Goal: Task Accomplishment & Management: Manage account settings

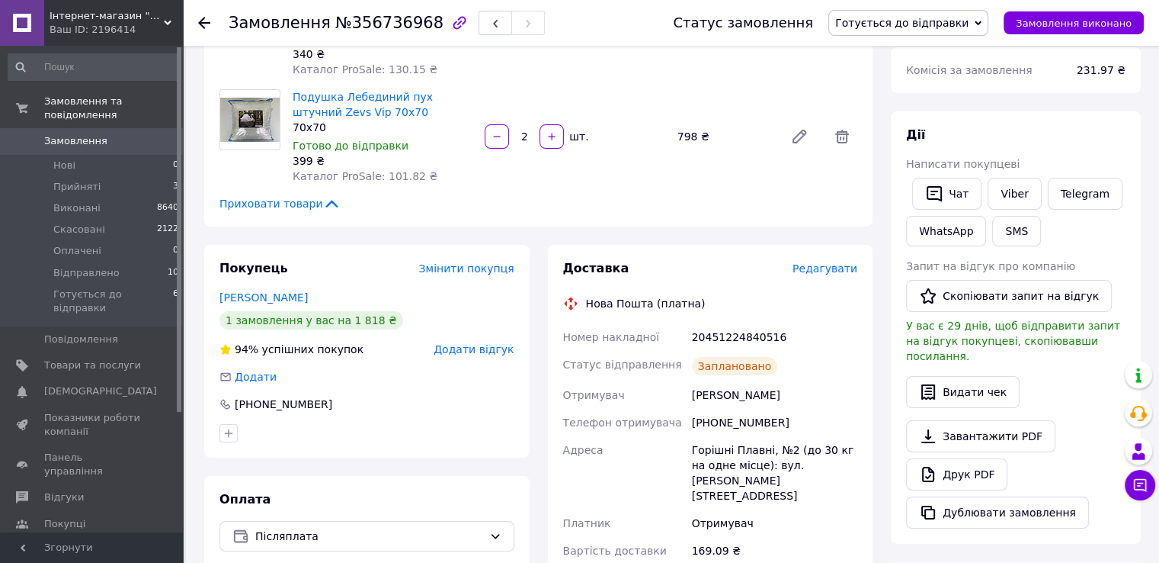
scroll to position [287, 0]
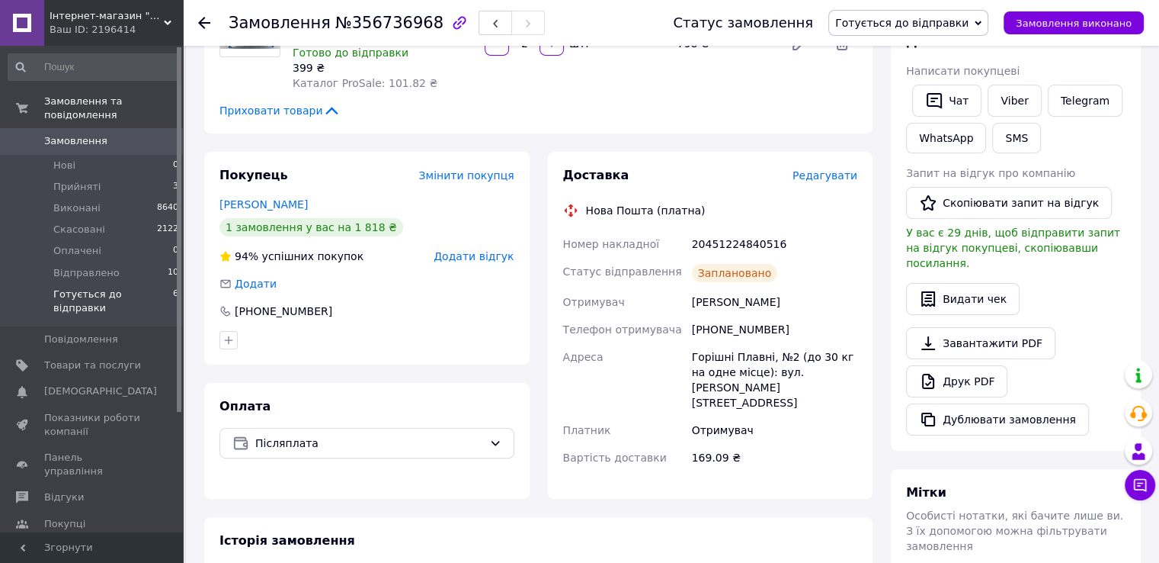
click at [115, 287] on span "Готується до відправки" at bounding box center [113, 300] width 120 height 27
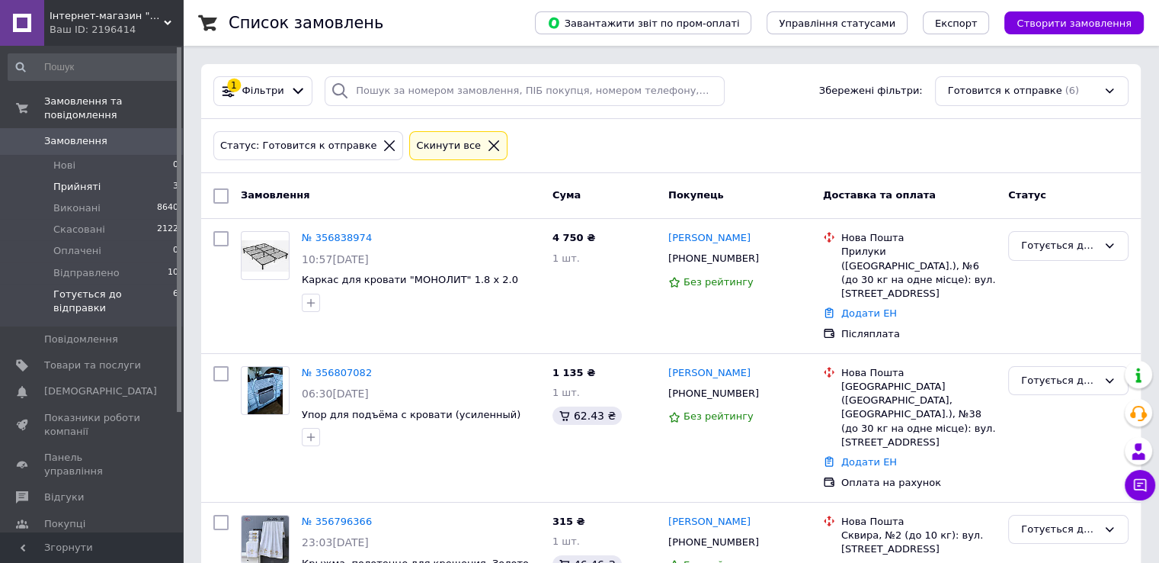
click at [59, 180] on span "Прийняті" at bounding box center [76, 187] width 47 height 14
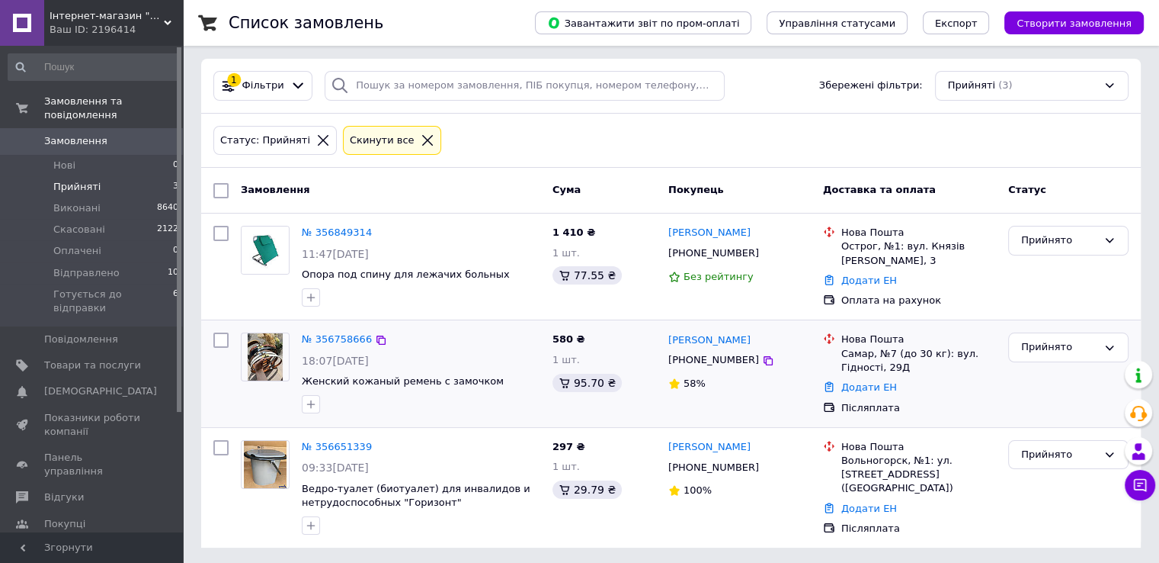
scroll to position [6, 0]
click at [96, 287] on span "Готується до відправки" at bounding box center [113, 300] width 120 height 27
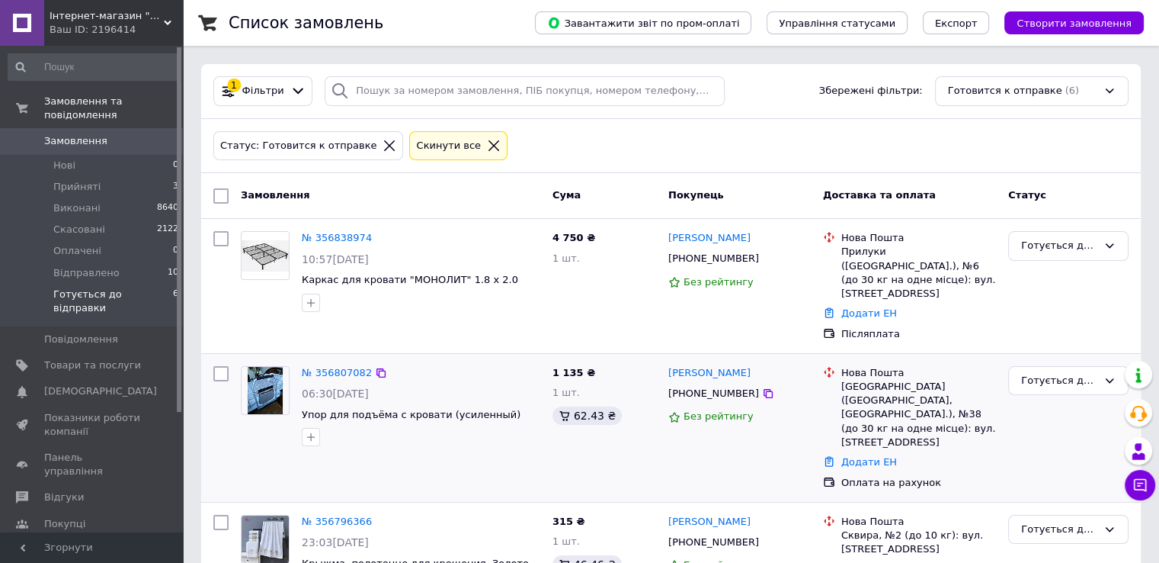
scroll to position [152, 0]
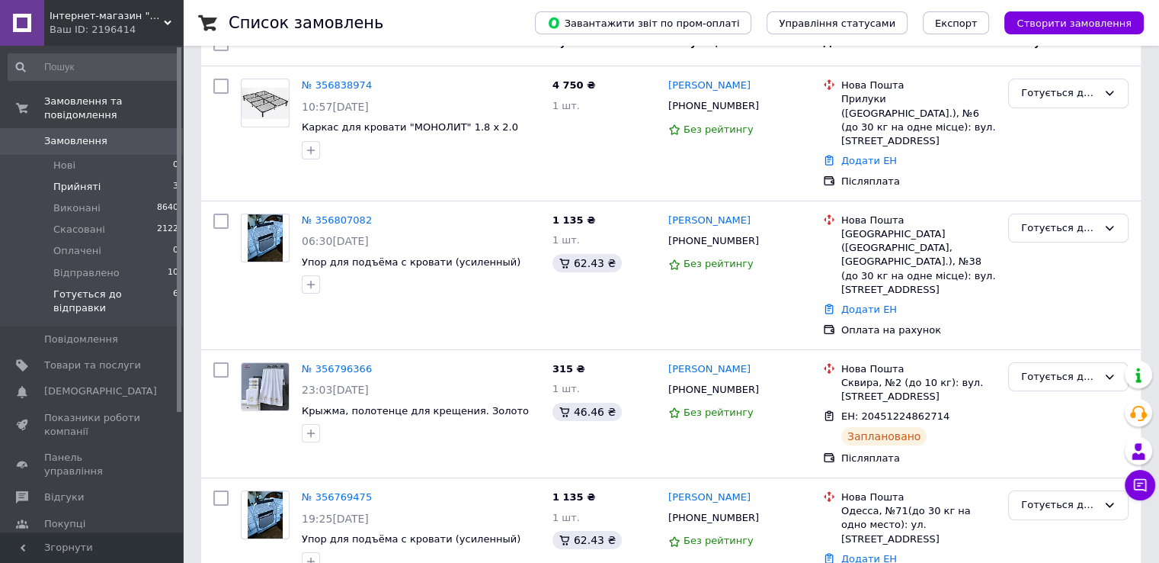
click at [75, 180] on span "Прийняті" at bounding box center [76, 187] width 47 height 14
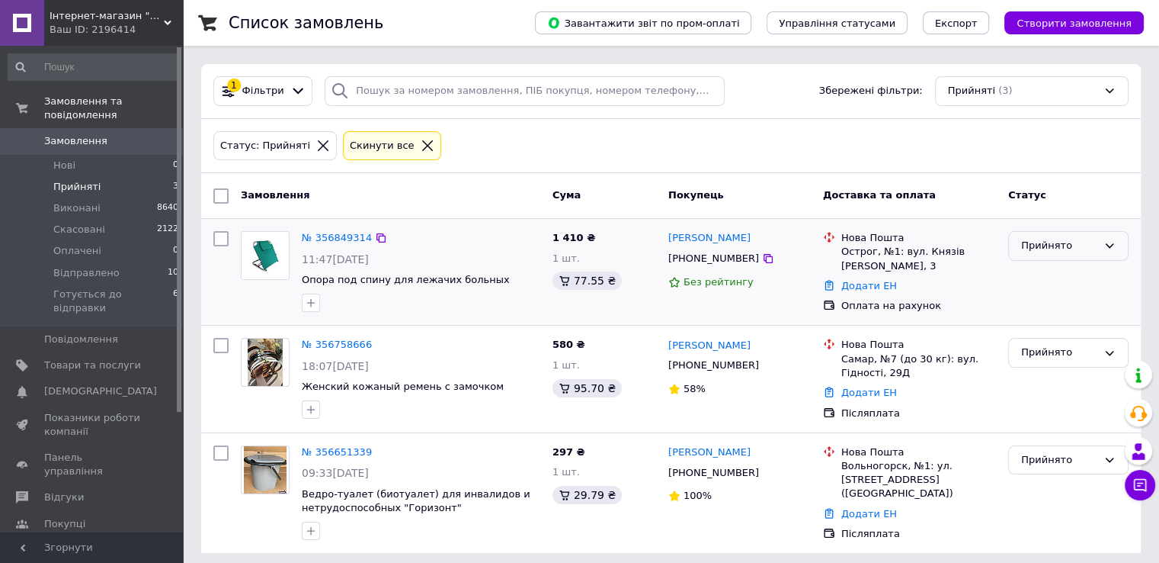
click at [1049, 250] on div "Прийнято" at bounding box center [1060, 246] width 76 height 16
click at [1053, 335] on li "Оплачено" at bounding box center [1068, 333] width 119 height 28
click at [342, 233] on link "№ 356849314" at bounding box center [337, 237] width 70 height 11
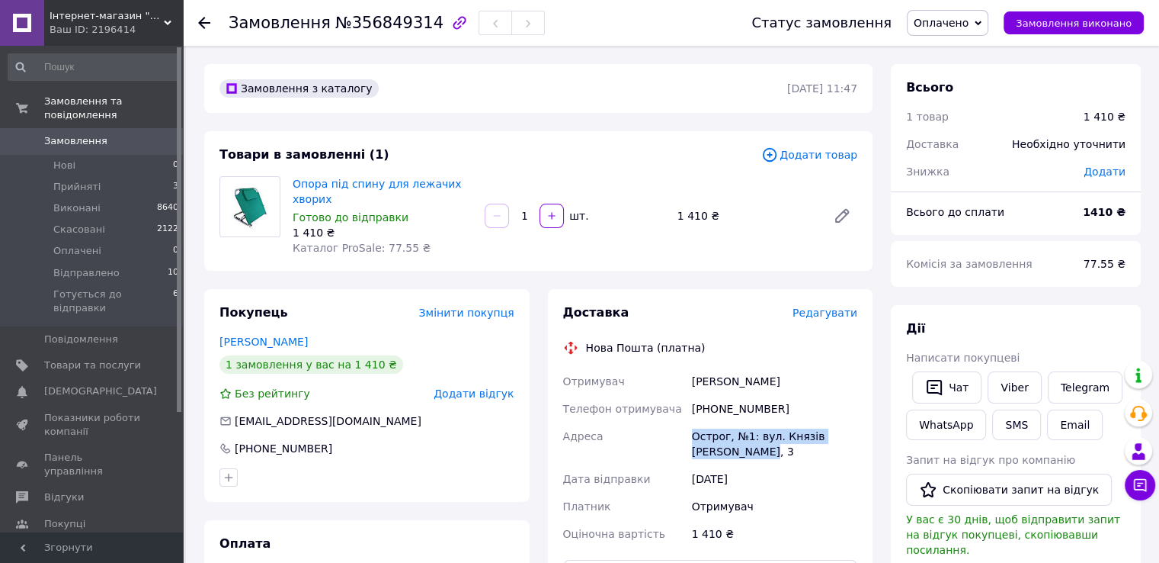
drag, startPoint x: 776, startPoint y: 463, endPoint x: 685, endPoint y: 435, distance: 94.8
click at [685, 435] on div "Отримувач Лях Марина Телефон отримувача +380505250551 Адреса Острог, №1: вул. К…" at bounding box center [710, 457] width 301 height 180
copy div "Адреса Острог, №1: вул. Князів Острозьких, 3"
click at [771, 472] on div "[DATE]" at bounding box center [775, 478] width 172 height 27
drag, startPoint x: 780, startPoint y: 458, endPoint x: 671, endPoint y: 373, distance: 138.5
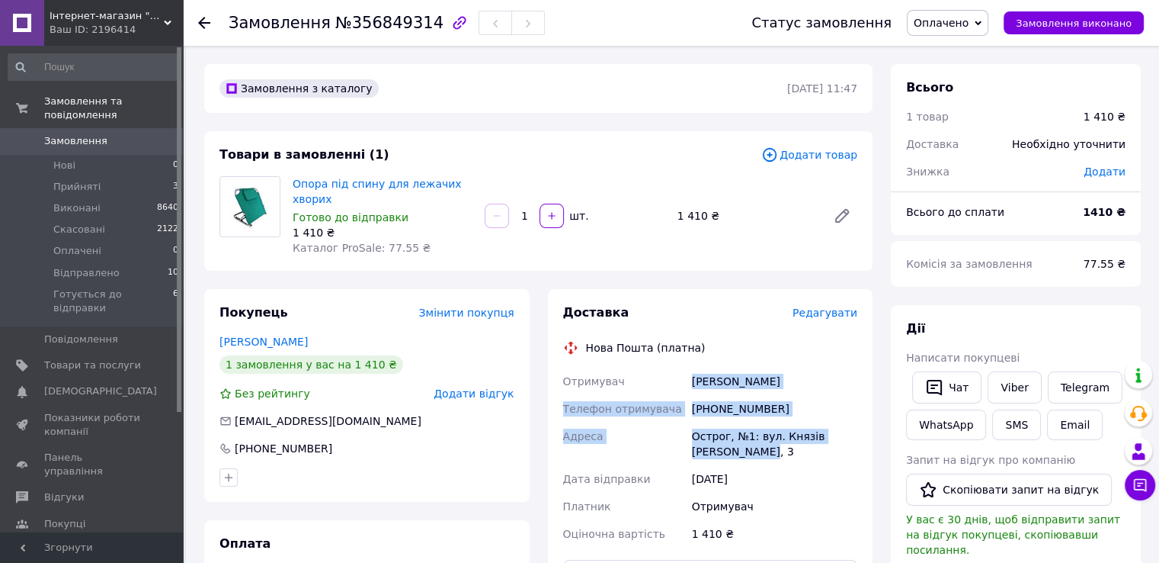
click at [674, 370] on div "Отримувач Лях Марина Телефон отримувача +380505250551 Адреса Острог, №1: вул. К…" at bounding box center [710, 457] width 301 height 180
copy div "Отримувач Лях Марина Телефон отримувача +380505250551 Адреса Острог, №1: вул. К…"
click at [969, 17] on span "Оплачено" at bounding box center [941, 23] width 55 height 12
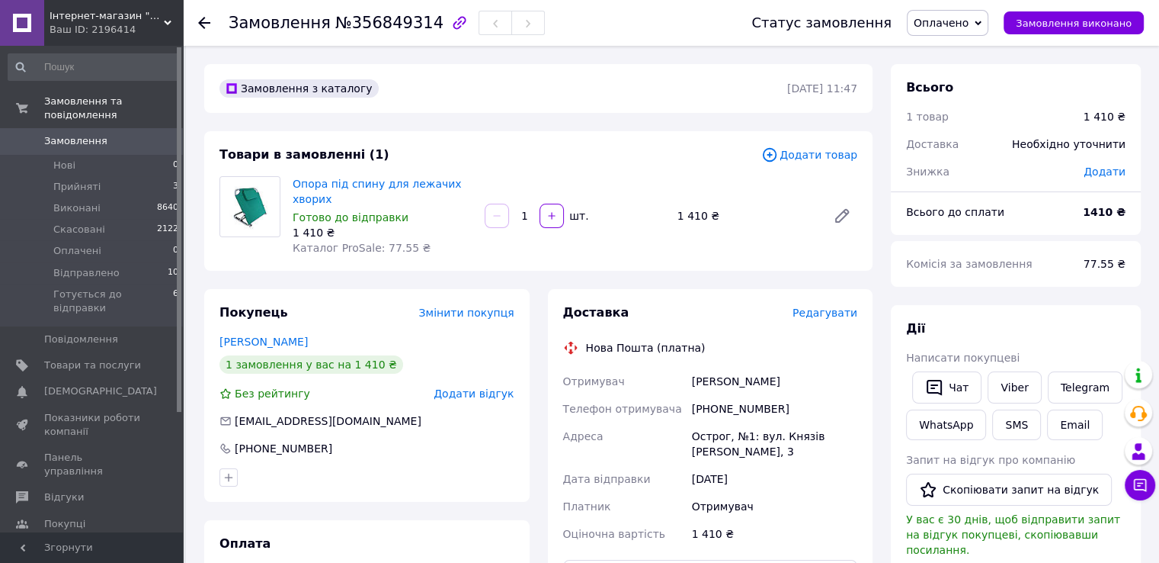
click at [199, 19] on icon at bounding box center [204, 23] width 12 height 12
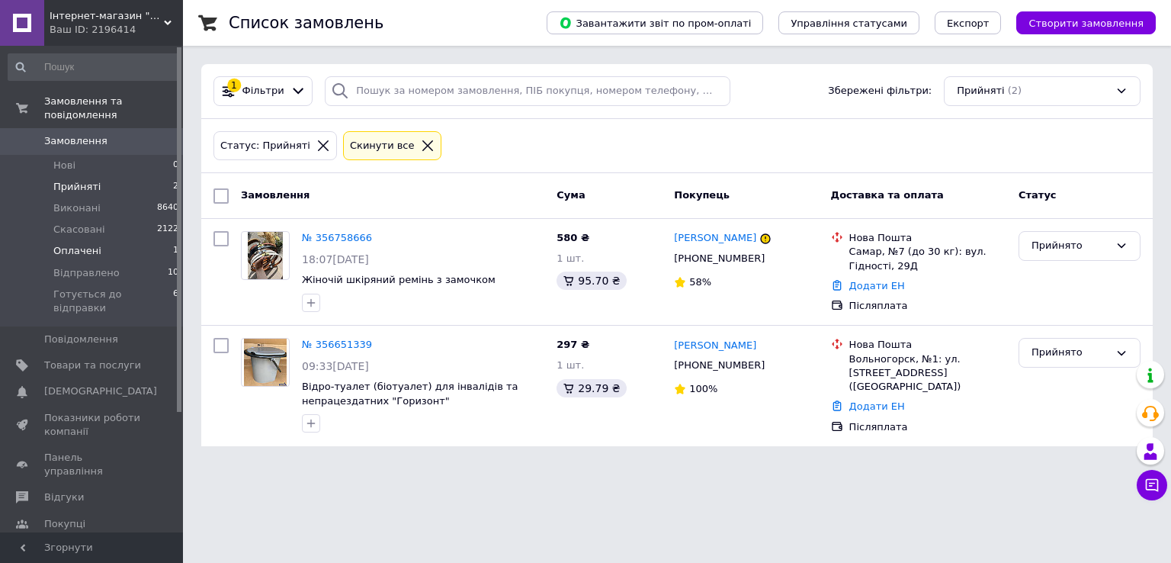
click at [75, 244] on span "Оплачені" at bounding box center [77, 251] width 48 height 14
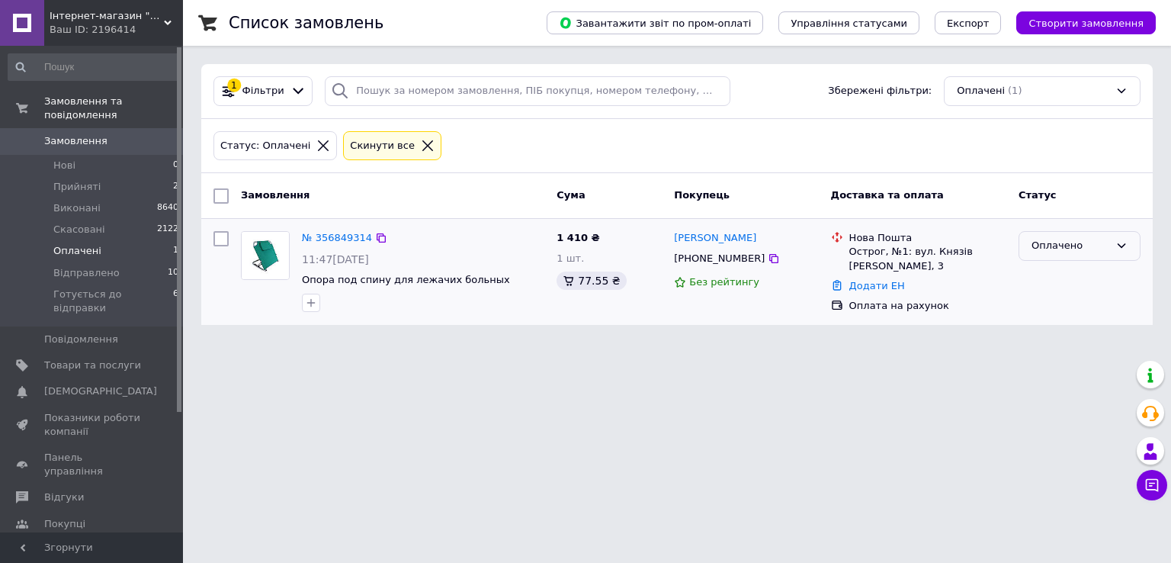
click at [1038, 231] on div "Оплачено" at bounding box center [1079, 246] width 122 height 30
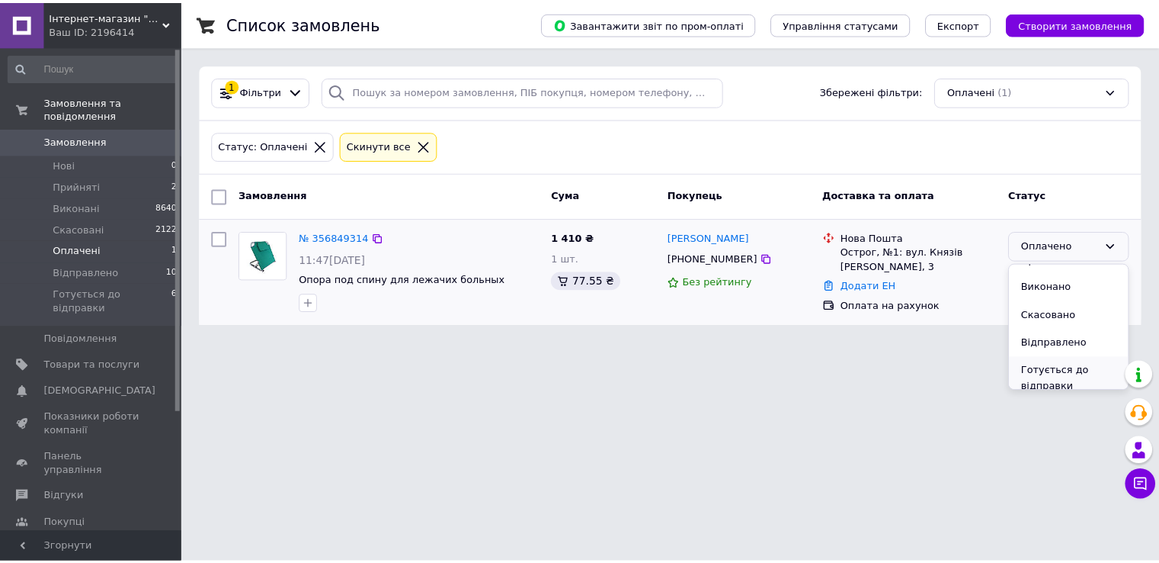
scroll to position [28, 0]
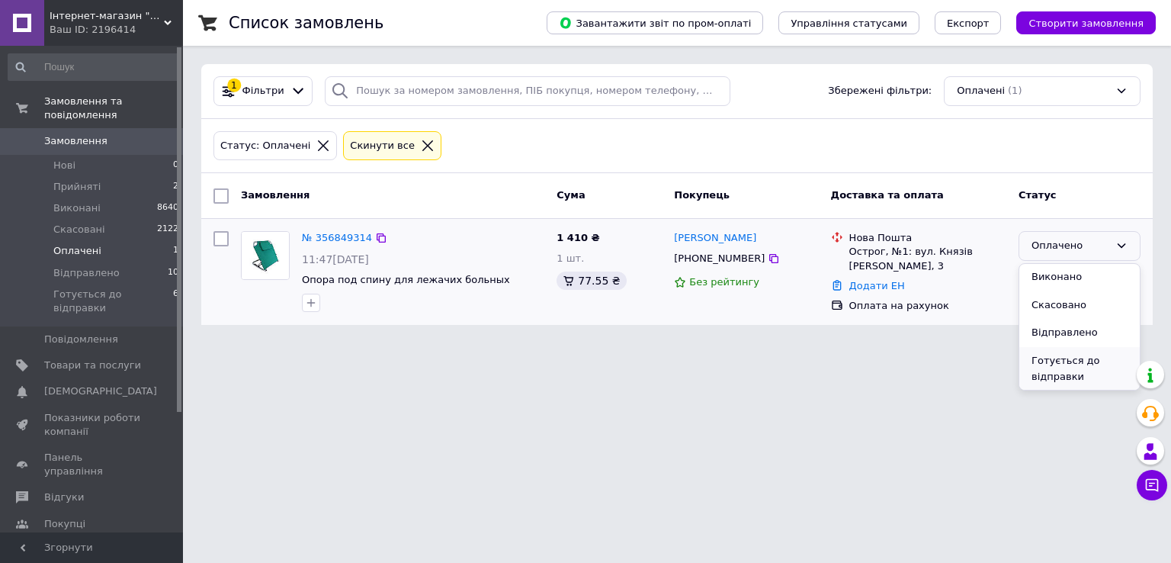
click at [1079, 358] on li "Готується до відправки" at bounding box center [1079, 368] width 120 height 43
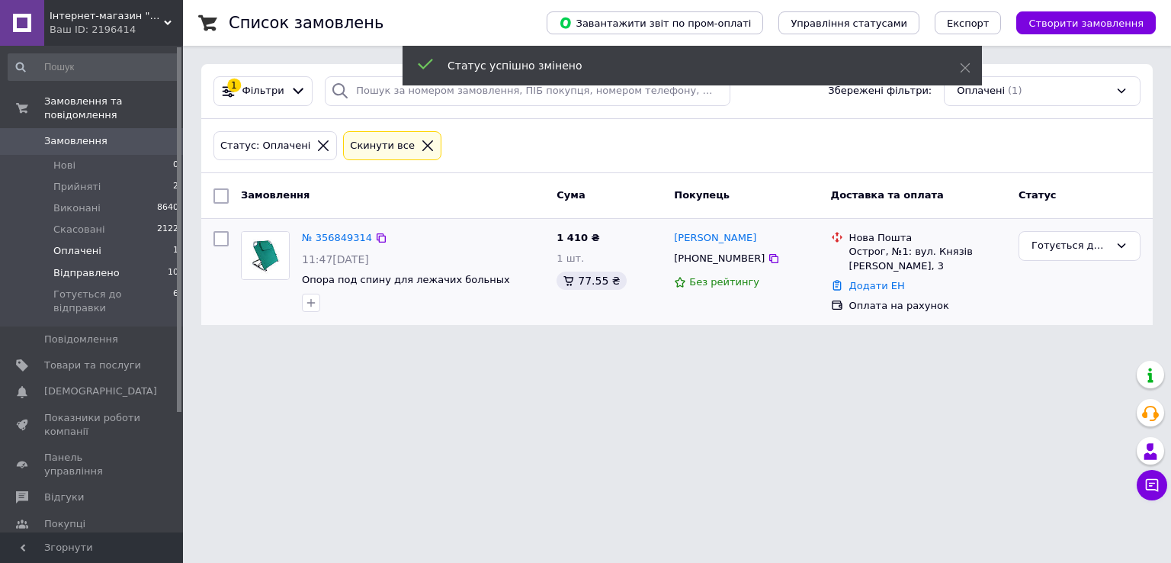
click at [79, 266] on span "Відправлено" at bounding box center [86, 273] width 66 height 14
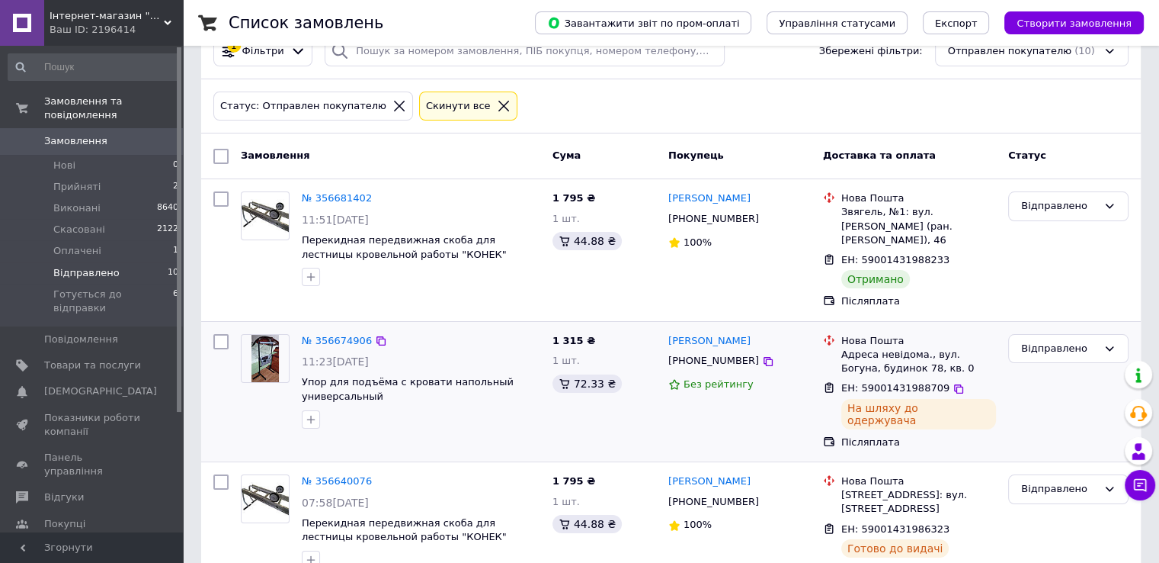
scroll to position [76, 0]
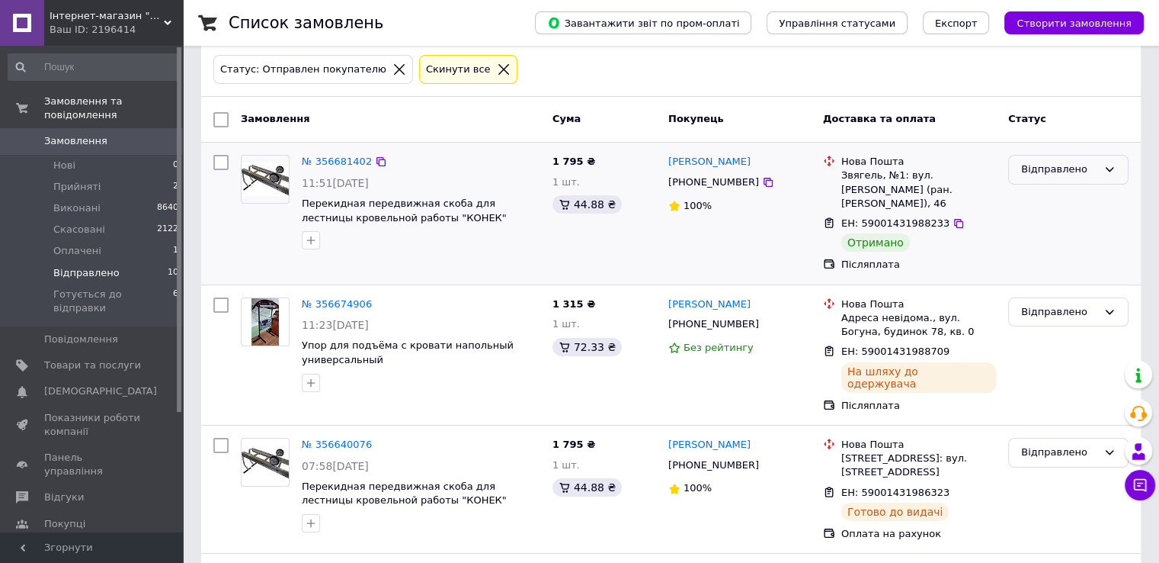
click at [1079, 156] on div "Відправлено" at bounding box center [1069, 170] width 120 height 30
click at [1054, 224] on li "Виконано" at bounding box center [1068, 229] width 119 height 28
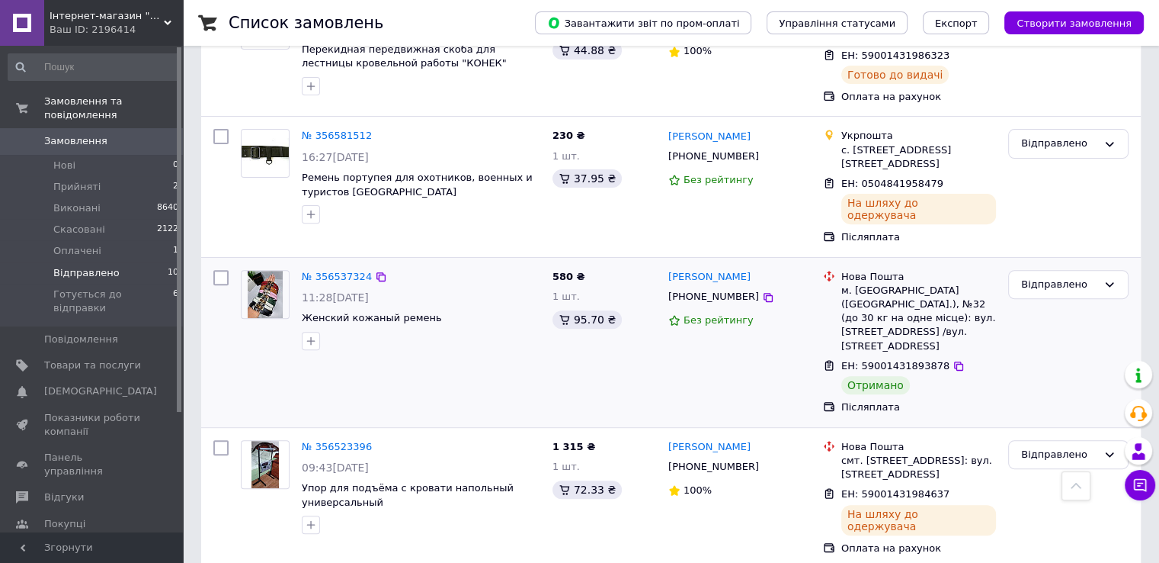
scroll to position [521, 0]
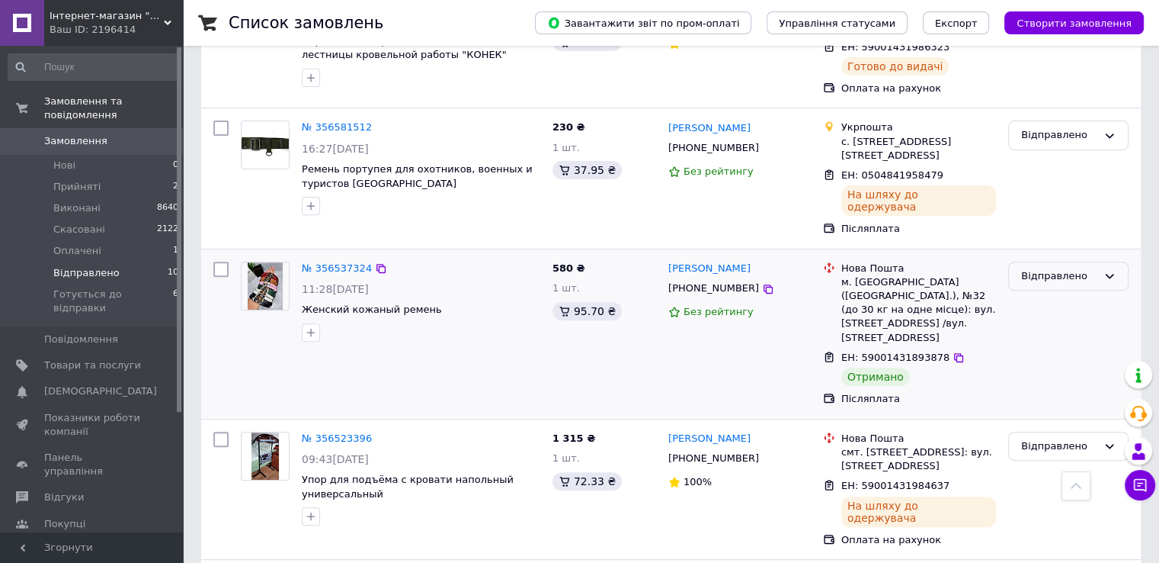
click at [1044, 268] on div "Відправлено" at bounding box center [1060, 276] width 76 height 16
click at [1041, 322] on li "Виконано" at bounding box center [1068, 336] width 119 height 28
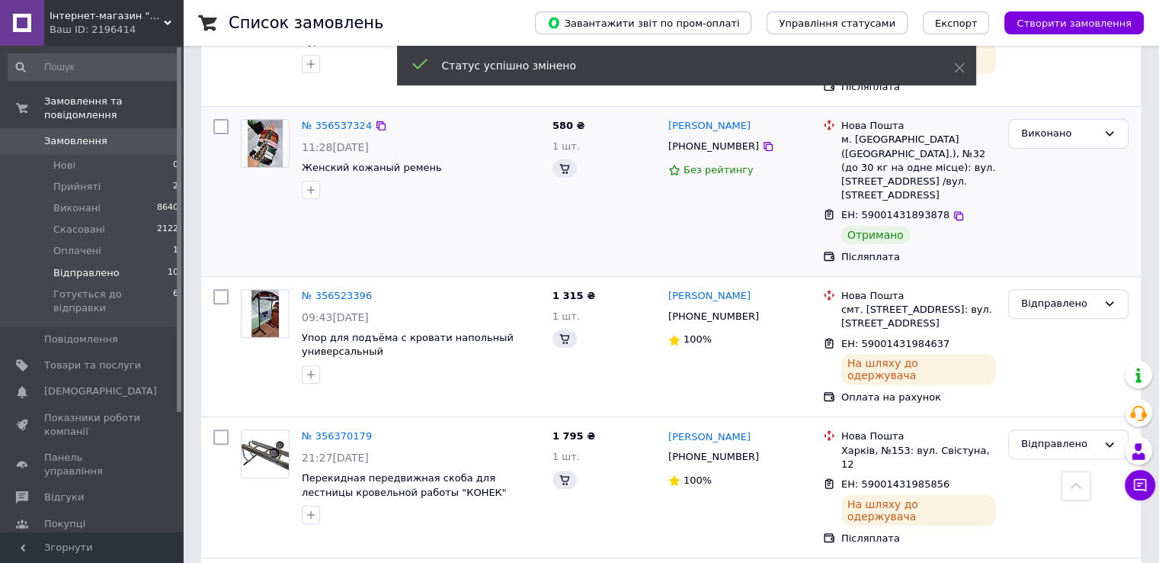
scroll to position [393, 0]
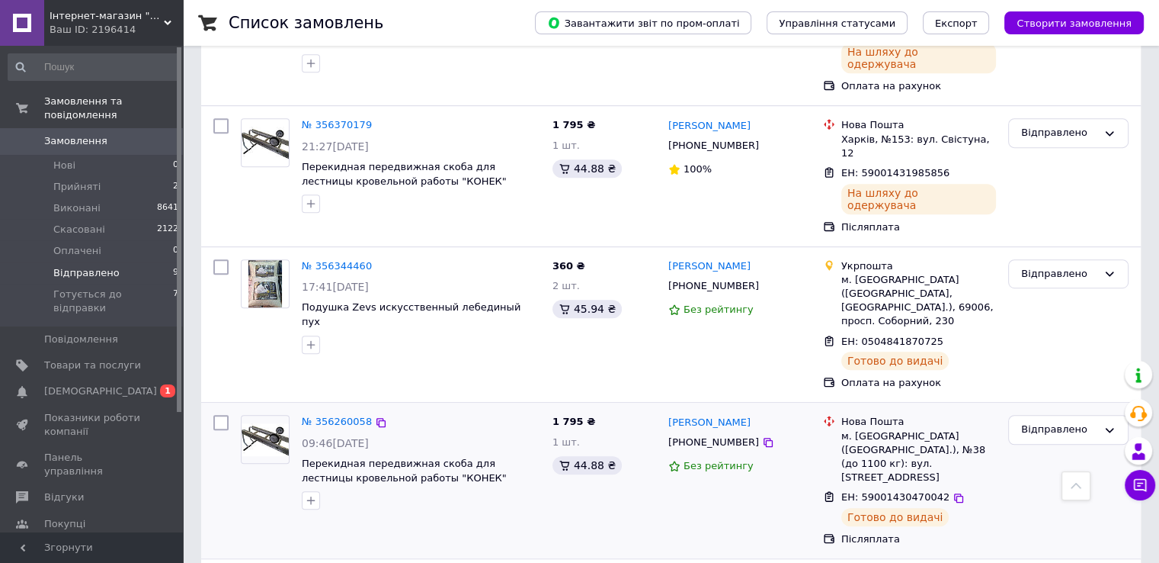
scroll to position [851, 0]
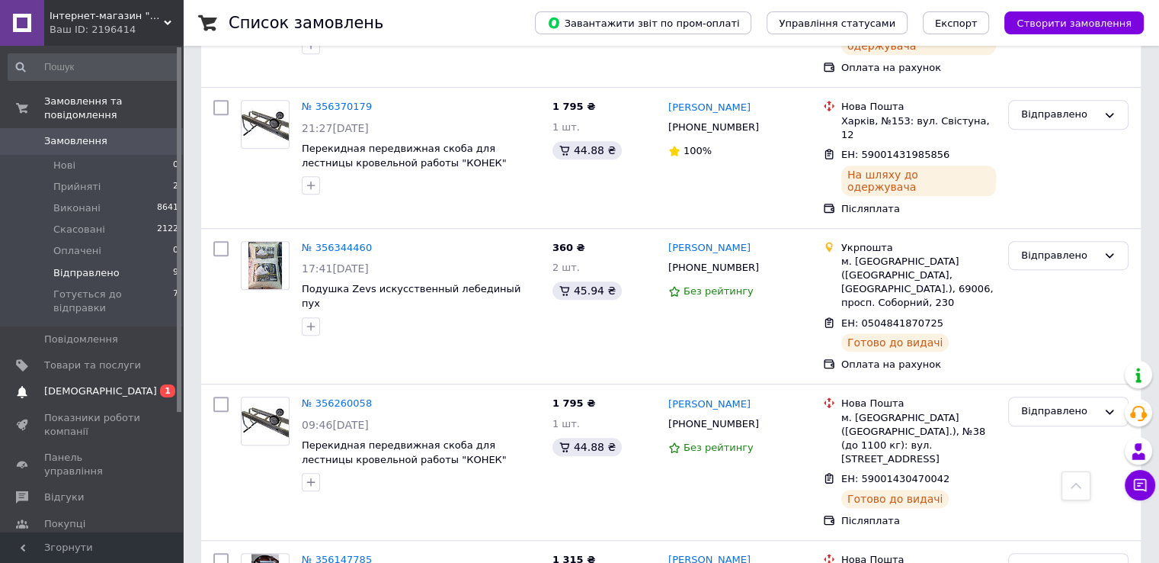
click at [162, 378] on link "Сповіщення 0 1" at bounding box center [94, 391] width 188 height 26
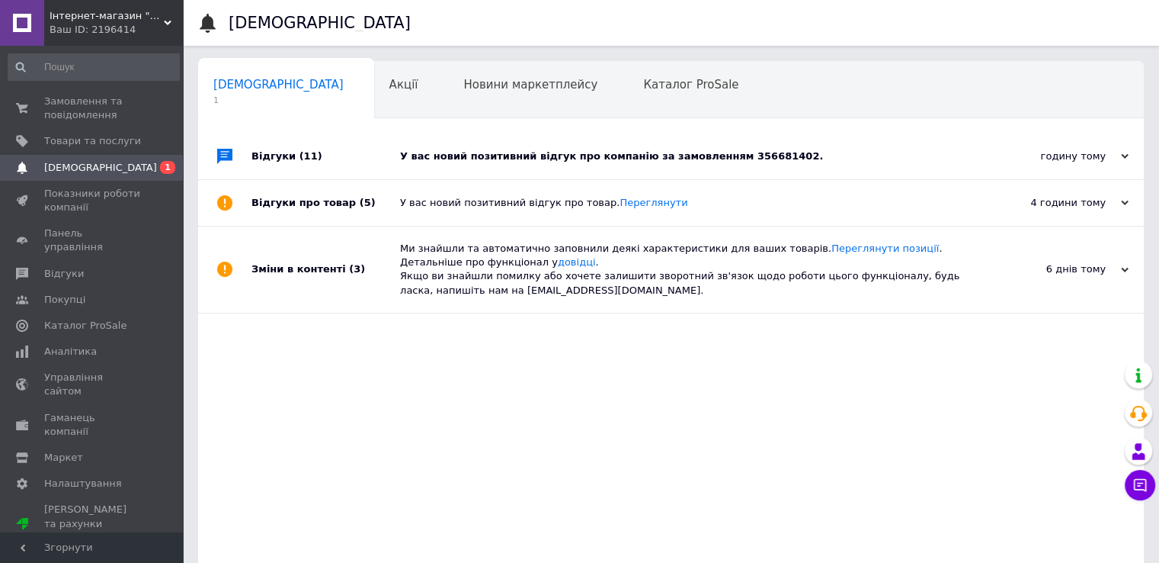
click at [673, 157] on div "У вас новий позитивний відгук про компанію за замовленням 356681402." at bounding box center [688, 156] width 576 height 14
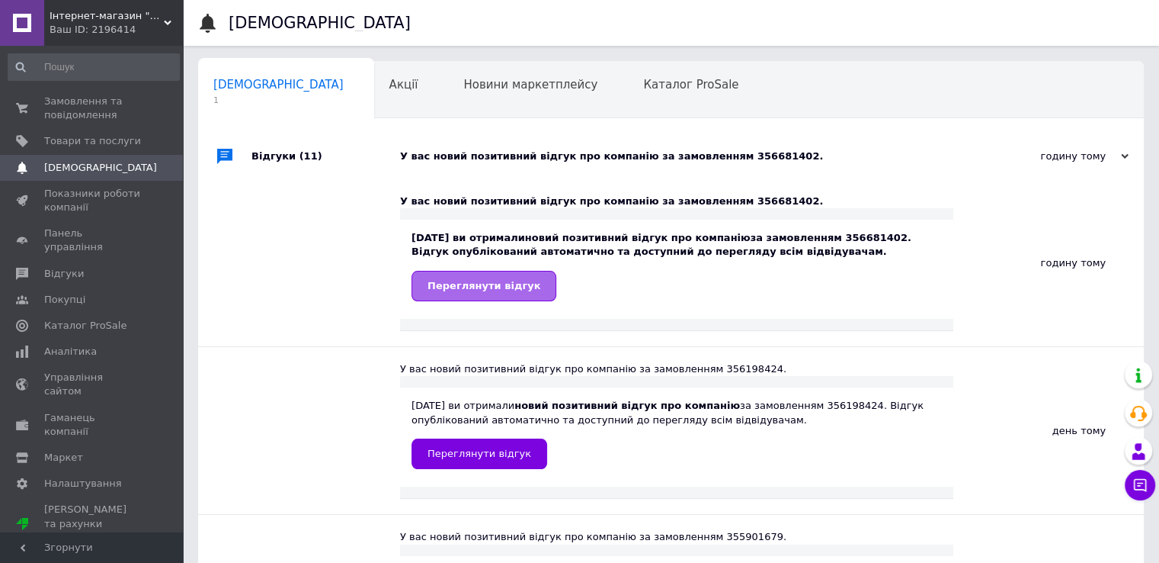
click at [518, 286] on span "Переглянути відгук" at bounding box center [484, 285] width 113 height 11
click at [104, 108] on span "Замовлення та повідомлення" at bounding box center [92, 108] width 97 height 27
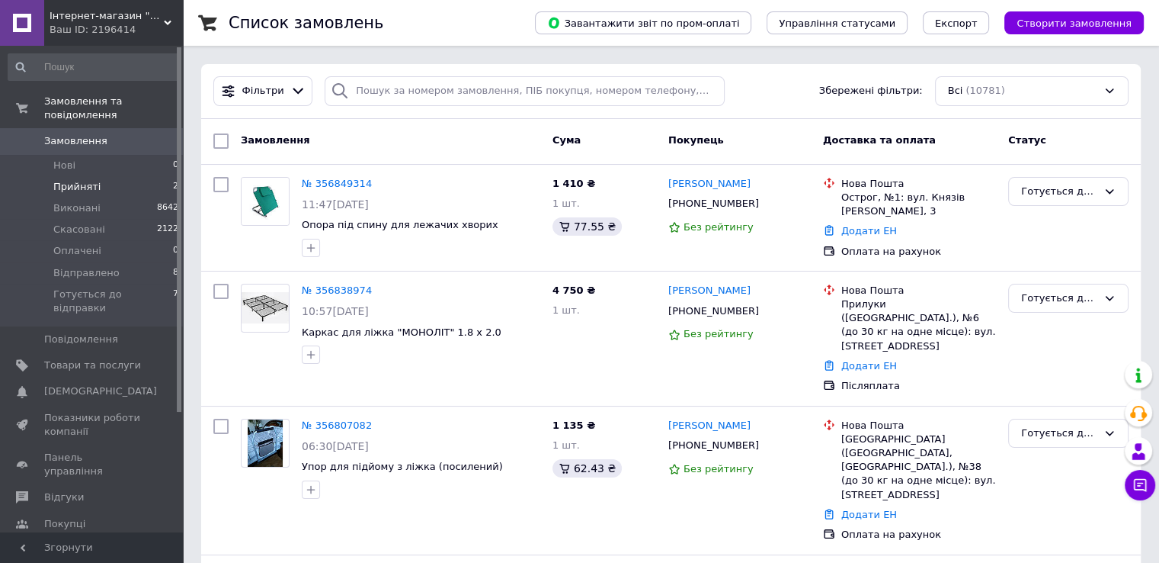
click at [95, 179] on li "Прийняті 2" at bounding box center [94, 186] width 188 height 21
